Goal: Use online tool/utility: Utilize a website feature to perform a specific function

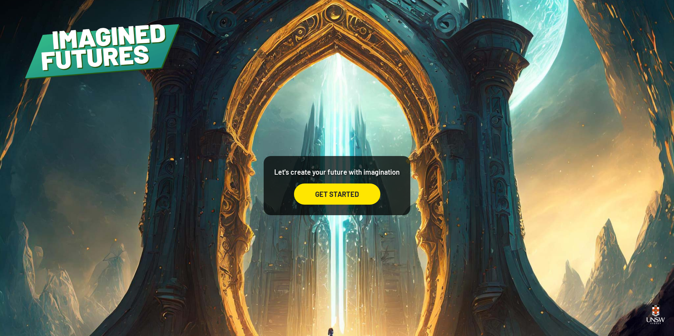
click at [332, 196] on div "GET STARTED" at bounding box center [337, 194] width 86 height 21
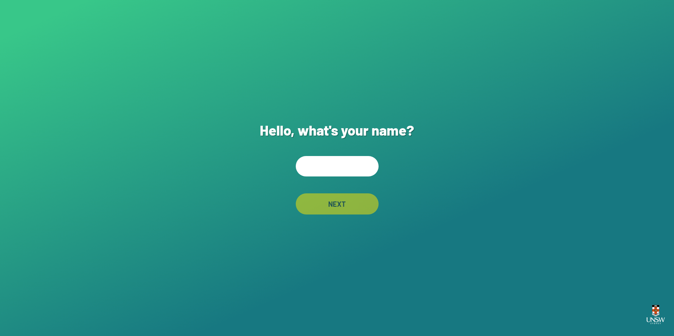
click at [318, 165] on input "text" at bounding box center [337, 166] width 83 height 20
type input "******"
click at [348, 206] on div "NEXT" at bounding box center [337, 203] width 83 height 21
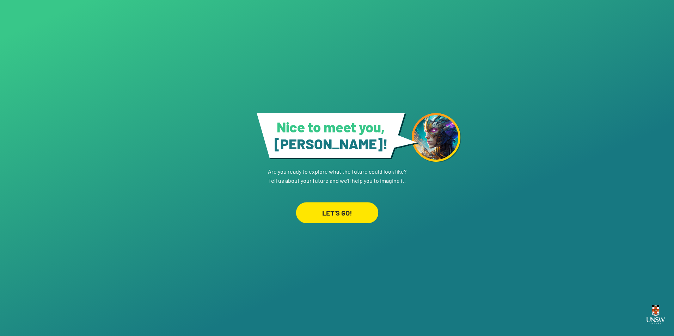
click at [351, 212] on div "LET'S GO!" at bounding box center [337, 212] width 82 height 21
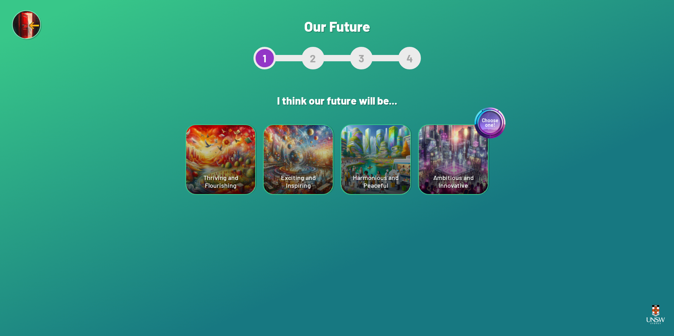
click at [227, 156] on div "Thriving and Flourishing" at bounding box center [220, 159] width 69 height 69
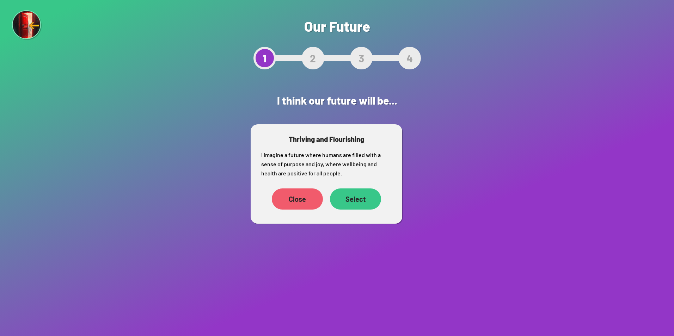
click at [360, 195] on div "Select" at bounding box center [355, 198] width 51 height 21
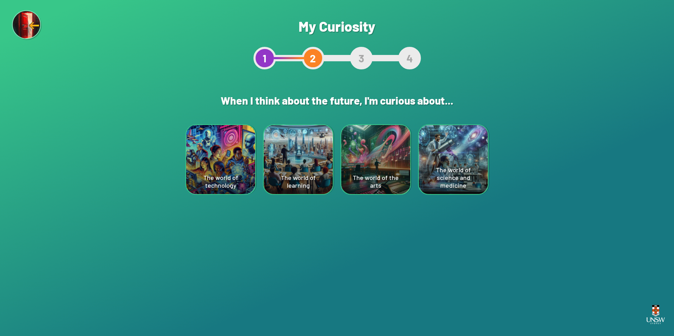
click at [290, 152] on div "The world of learning" at bounding box center [298, 159] width 69 height 69
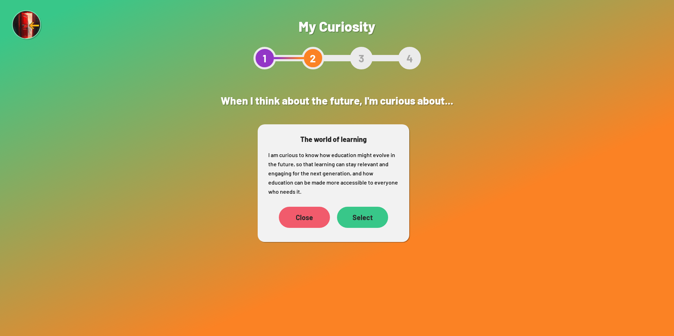
click at [355, 214] on div "Select" at bounding box center [362, 217] width 51 height 21
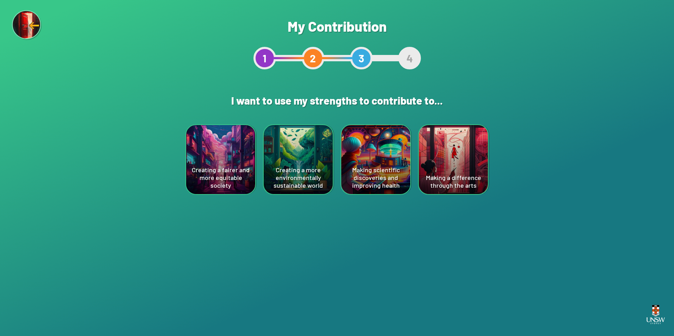
click at [394, 166] on div "Making scientific discoveries and improving health" at bounding box center [375, 159] width 69 height 69
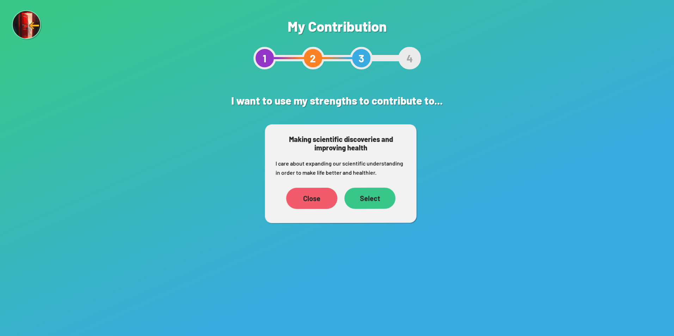
click at [382, 200] on div "Select" at bounding box center [369, 198] width 51 height 21
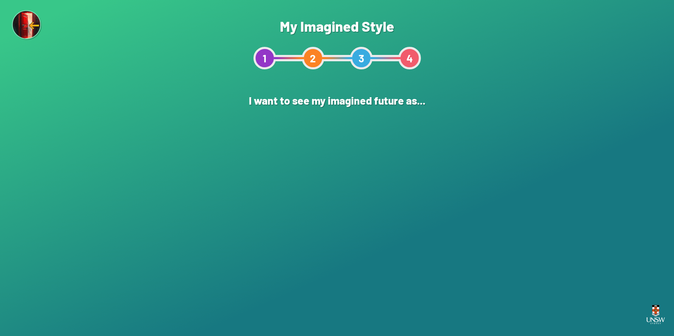
click at [271, 160] on div "An Artwork" at bounding box center [259, 159] width 69 height 69
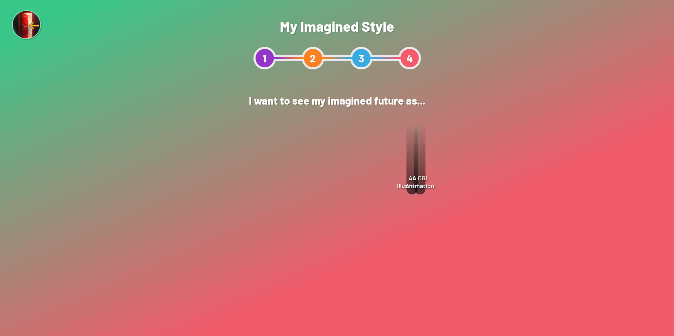
click at [369, 185] on div "Select" at bounding box center [358, 180] width 51 height 21
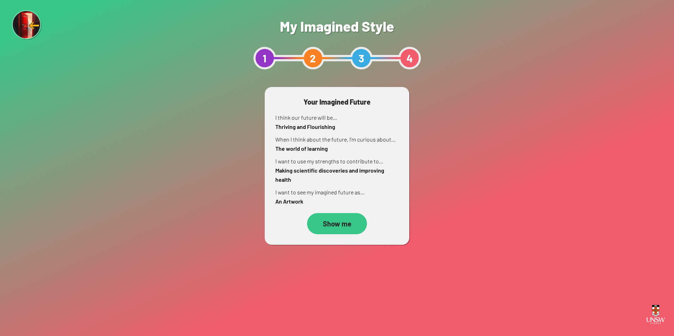
click at [333, 227] on div "Show me" at bounding box center [337, 223] width 60 height 21
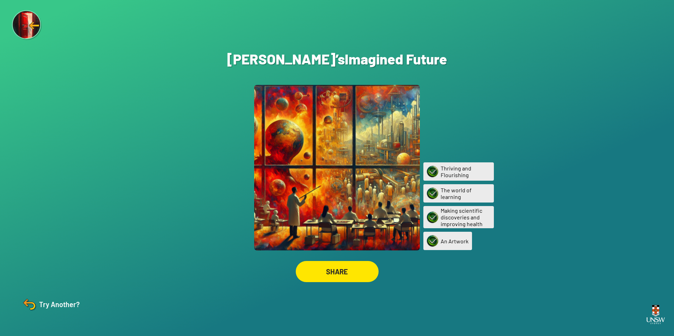
click at [348, 272] on div "SHARE" at bounding box center [337, 271] width 83 height 21
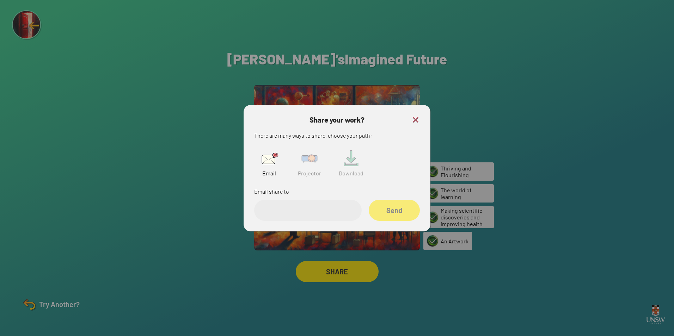
click at [413, 120] on img at bounding box center [415, 120] width 8 height 8
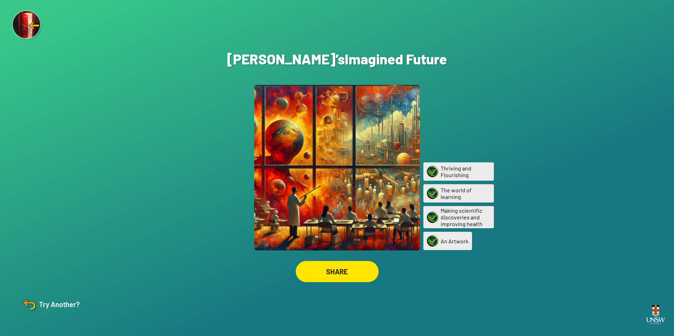
click at [321, 269] on div "SHARE" at bounding box center [337, 271] width 83 height 21
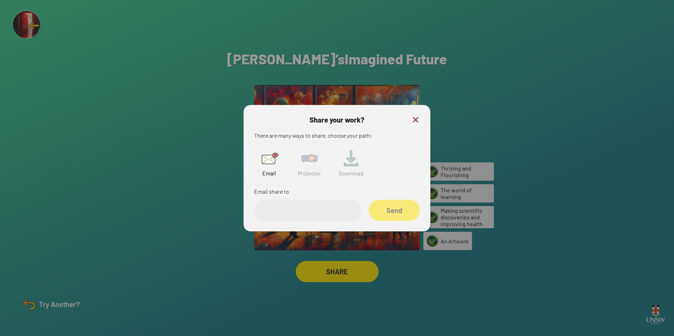
click at [310, 156] on img at bounding box center [309, 158] width 23 height 23
click at [417, 118] on img at bounding box center [415, 120] width 8 height 8
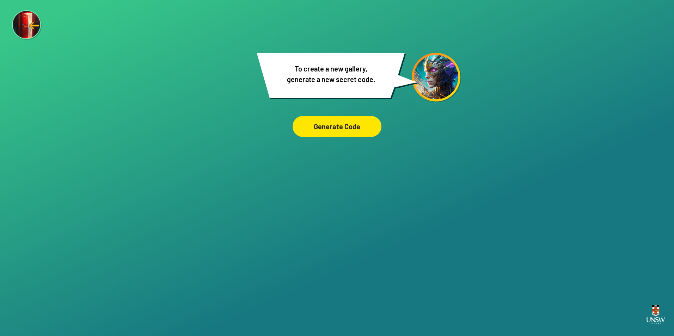
click at [340, 124] on div "Generate Code" at bounding box center [336, 126] width 89 height 21
